Goal: Information Seeking & Learning: Learn about a topic

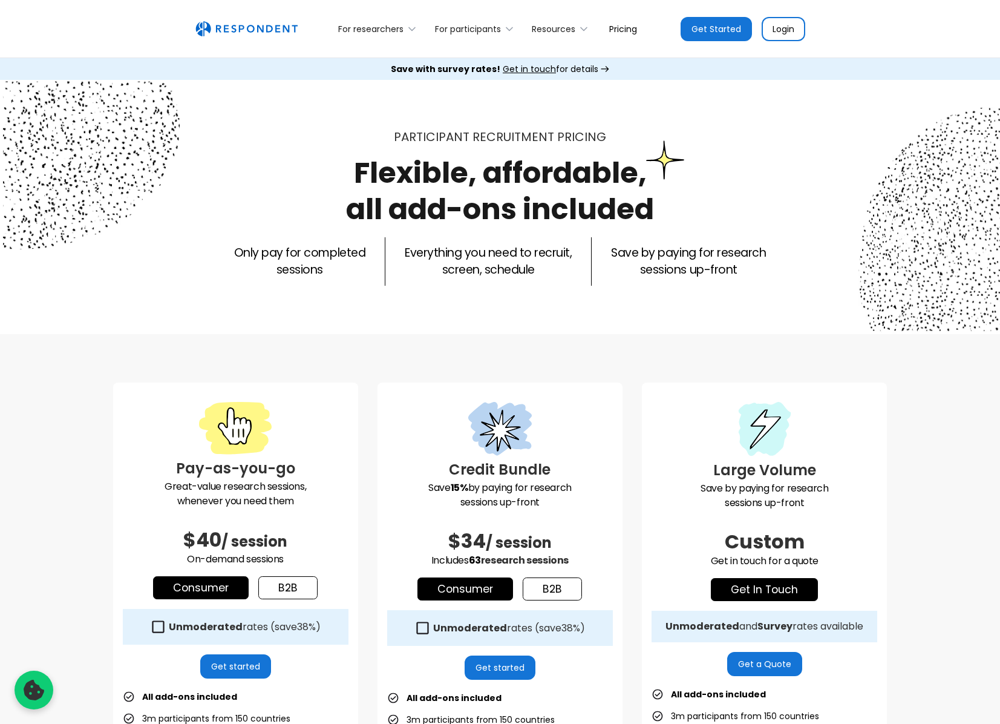
click at [621, 33] on link "Pricing" at bounding box center [623, 29] width 47 height 28
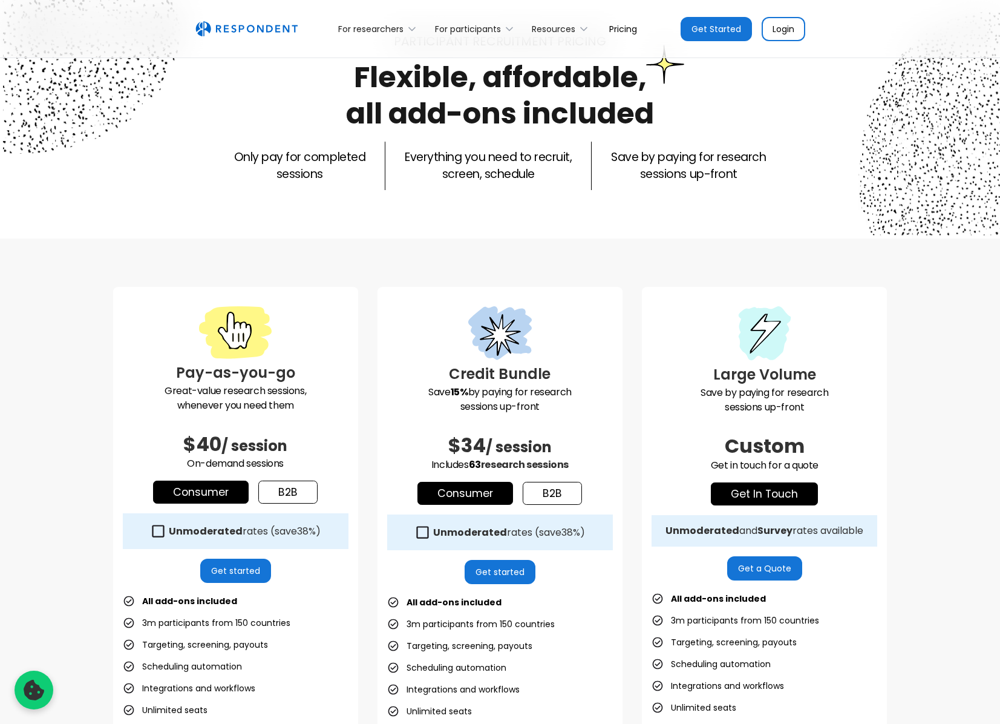
scroll to position [182, 0]
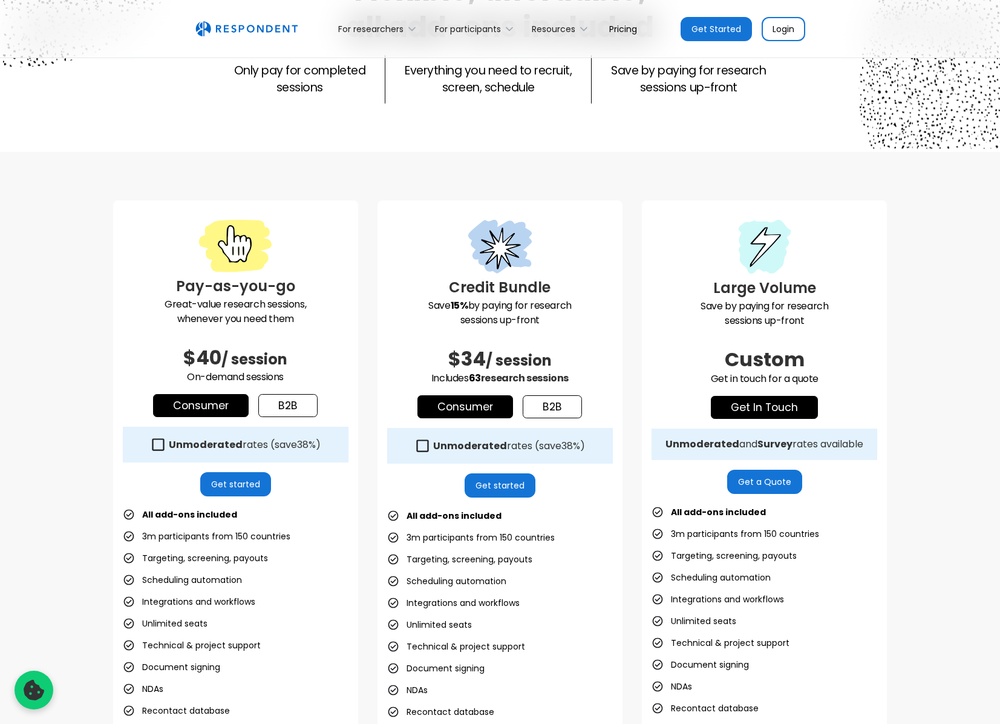
drag, startPoint x: 183, startPoint y: 354, endPoint x: 224, endPoint y: 355, distance: 41.8
click at [224, 355] on h2 "$40 / session" at bounding box center [236, 357] width 226 height 24
copy span "$40"
drag, startPoint x: 287, startPoint y: 377, endPoint x: 186, endPoint y: 376, distance: 100.4
click at [186, 376] on p "On-demand sessions" at bounding box center [236, 377] width 226 height 15
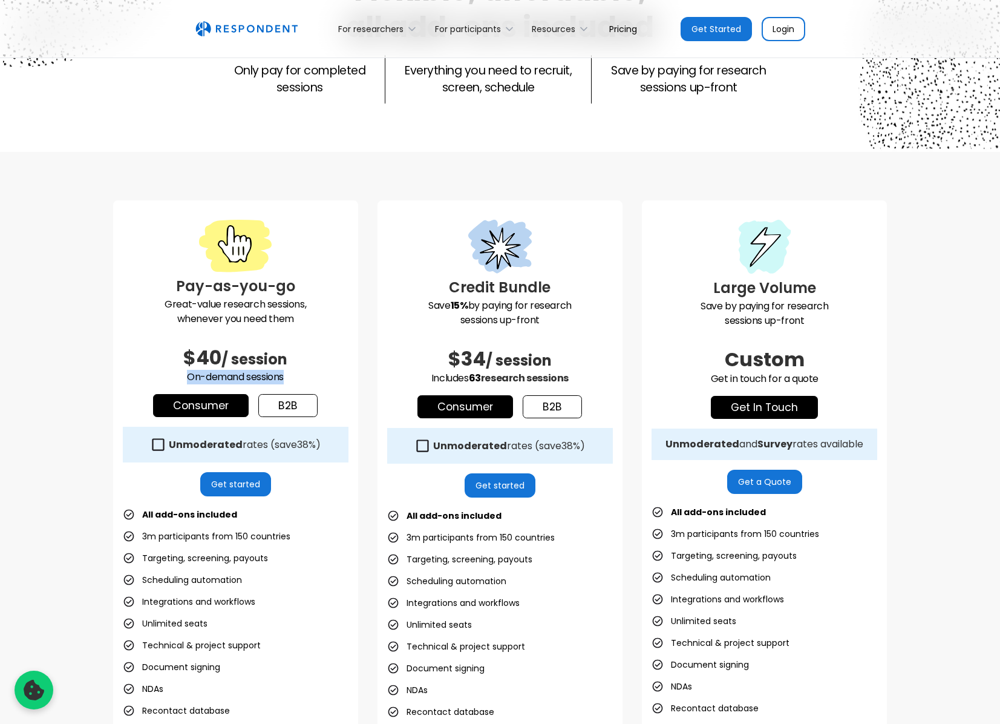
copy p "On-demand sessions"
drag, startPoint x: 446, startPoint y: 361, endPoint x: 571, endPoint y: 377, distance: 126.3
click at [571, 377] on div "Credit Bundle Save 15% by paying for research sessions up-front $34 / session I…" at bounding box center [500, 480] width 245 height 561
copy div "$34 / session Includes 63 research sessions"
click at [431, 448] on icon at bounding box center [422, 445] width 16 height 16
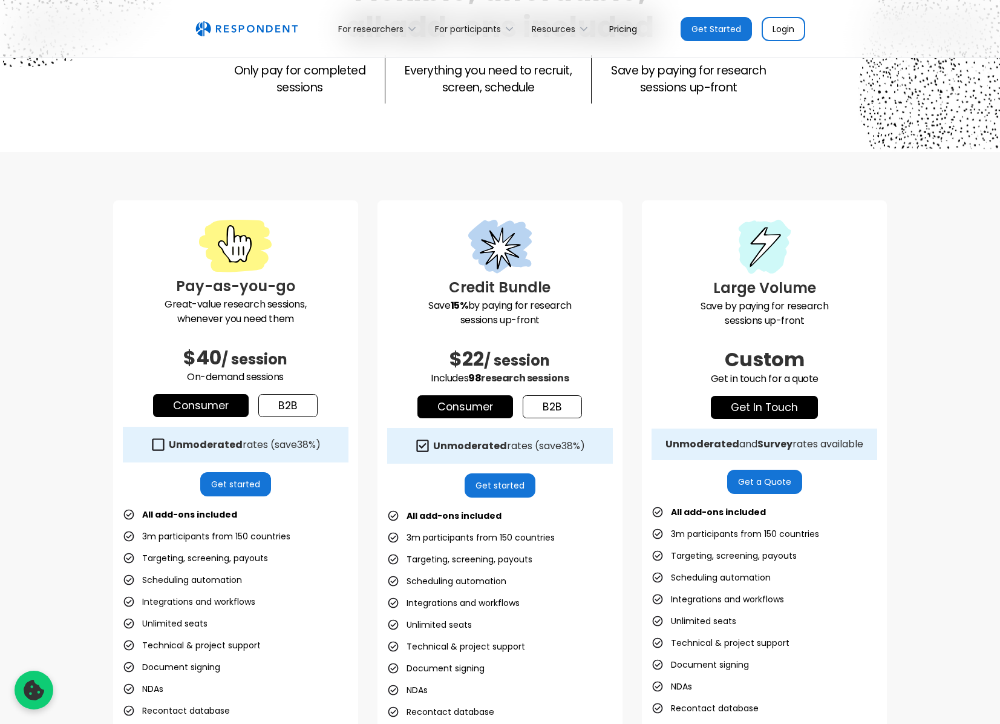
click at [431, 450] on icon at bounding box center [422, 445] width 16 height 16
click at [166, 448] on icon at bounding box center [158, 444] width 16 height 16
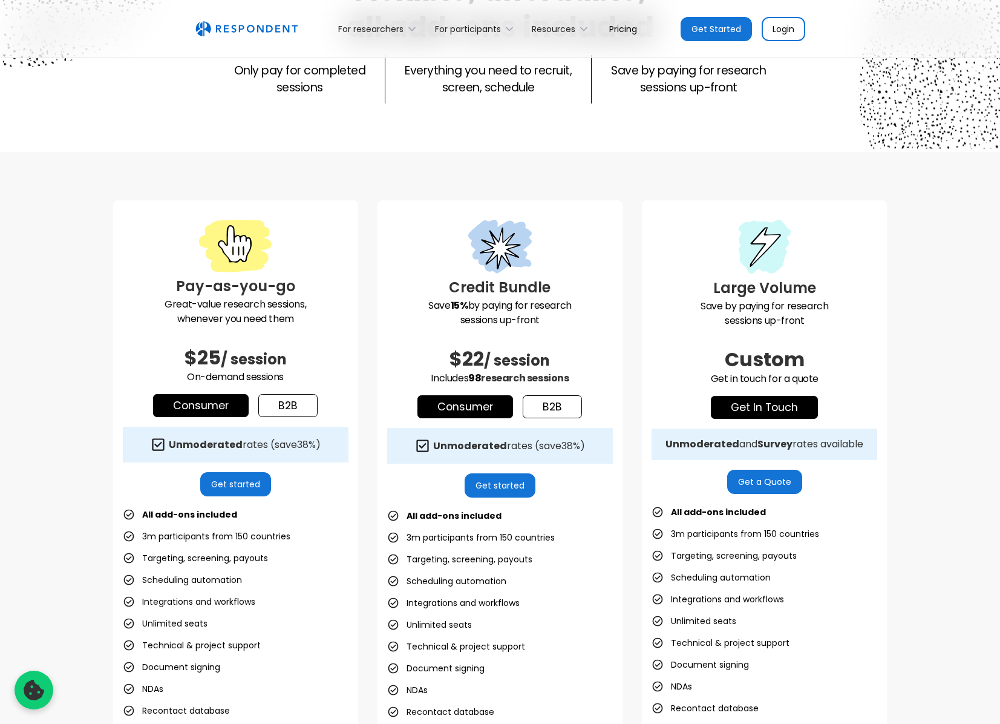
click at [165, 448] on icon at bounding box center [158, 444] width 12 height 12
click at [166, 448] on icon at bounding box center [158, 444] width 16 height 16
drag, startPoint x: 185, startPoint y: 356, endPoint x: 309, endPoint y: 363, distance: 124.2
click at [309, 363] on h2 "$25 / session" at bounding box center [236, 357] width 226 height 24
click at [230, 367] on span "/ session" at bounding box center [254, 359] width 66 height 20
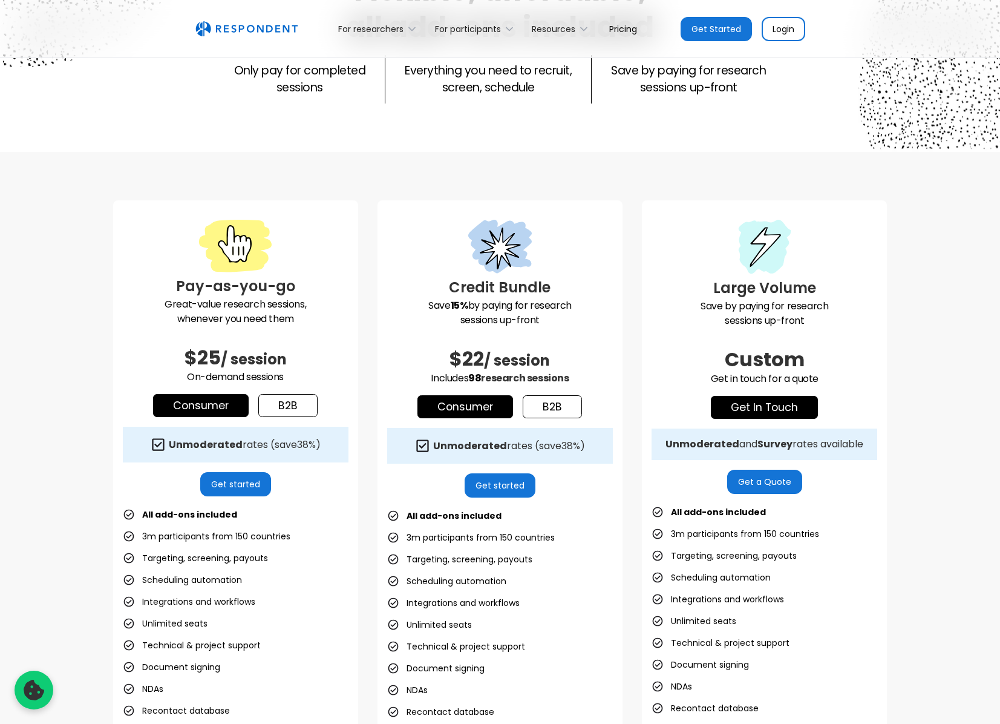
scroll to position [283, 0]
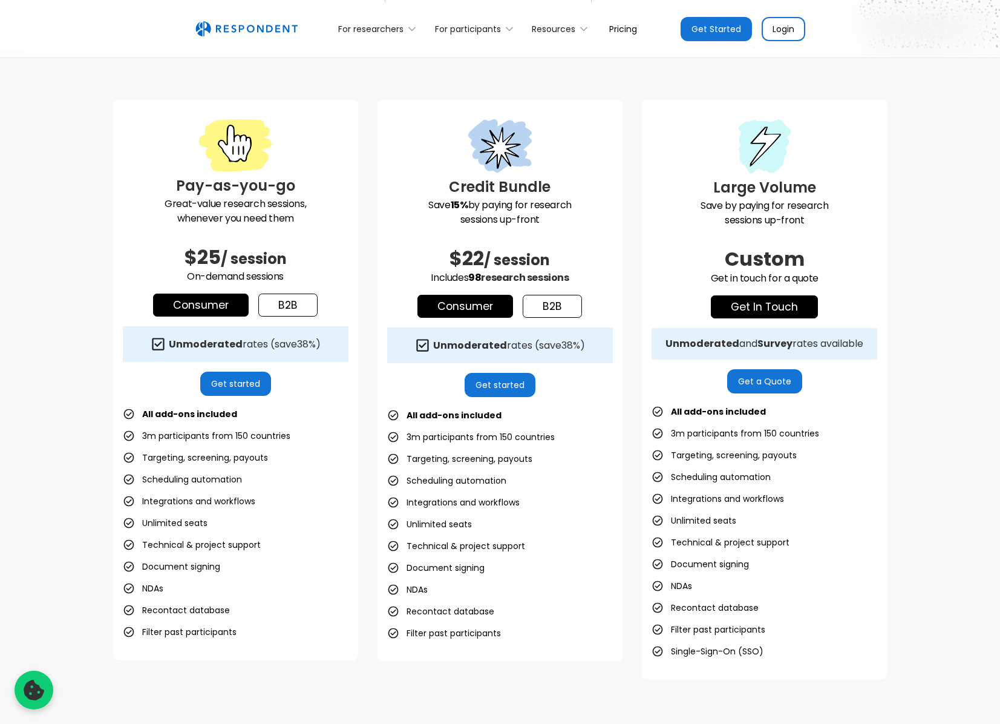
click at [166, 350] on icon at bounding box center [158, 344] width 16 height 16
click at [431, 350] on icon at bounding box center [422, 345] width 16 height 16
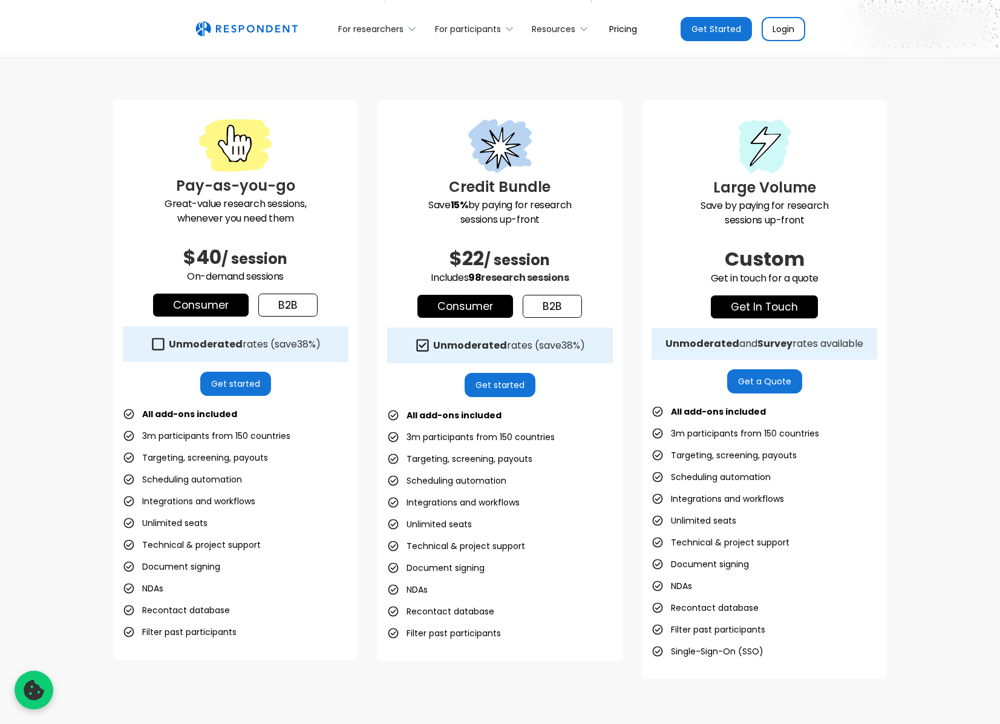
click at [166, 352] on icon at bounding box center [158, 344] width 16 height 16
click at [429, 350] on icon at bounding box center [423, 345] width 12 height 12
